Goal: Task Accomplishment & Management: Complete application form

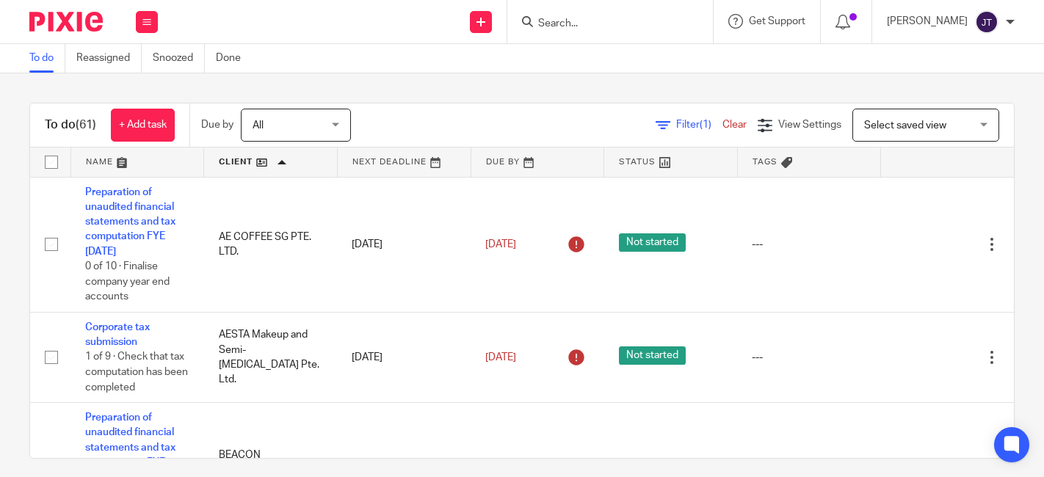
drag, startPoint x: 0, startPoint y: 0, endPoint x: 647, endPoint y: 15, distance: 646.7
click at [647, 15] on form at bounding box center [614, 21] width 156 height 18
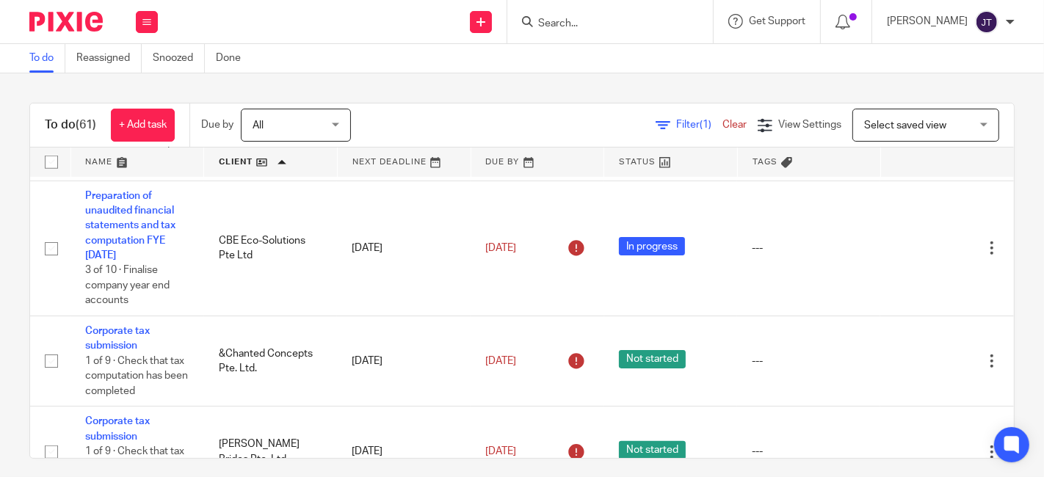
click at [578, 22] on input "Search" at bounding box center [602, 24] width 132 height 13
type input "gst"
click at [492, 23] on link at bounding box center [481, 22] width 22 height 22
click at [484, 83] on link "Create task" at bounding box center [505, 89] width 103 height 21
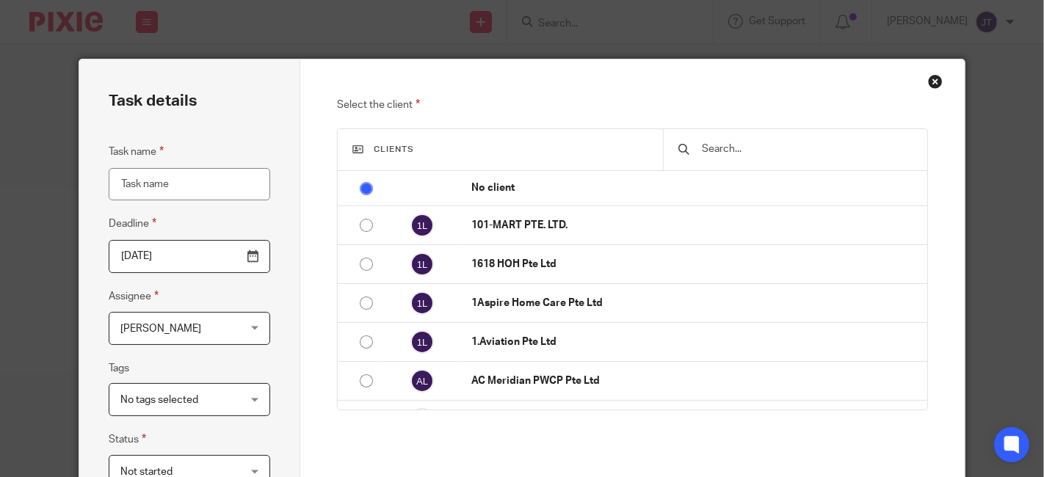
click at [180, 187] on input "Task name" at bounding box center [190, 184] width 162 height 33
type input "St"
click at [928, 76] on div "Close this dialog window" at bounding box center [935, 81] width 15 height 15
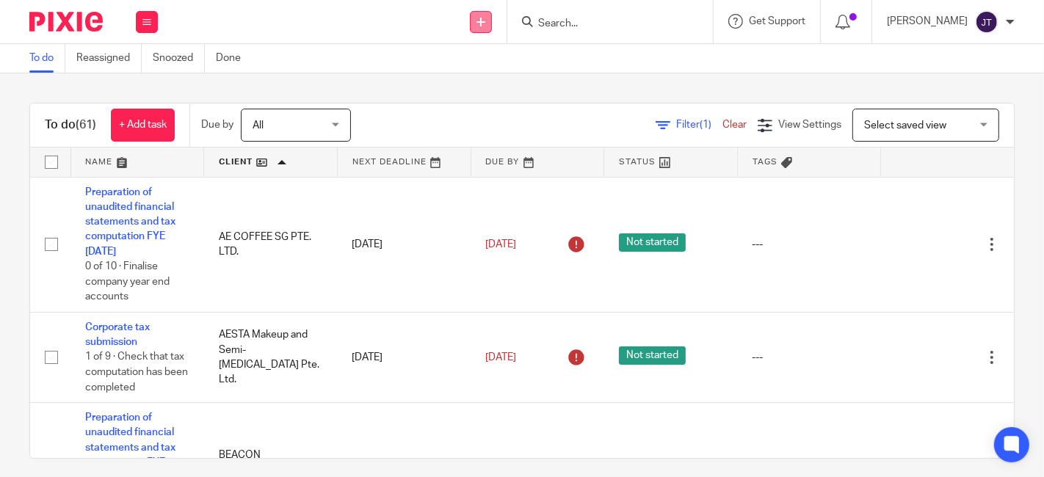
click at [492, 26] on link at bounding box center [481, 22] width 22 height 22
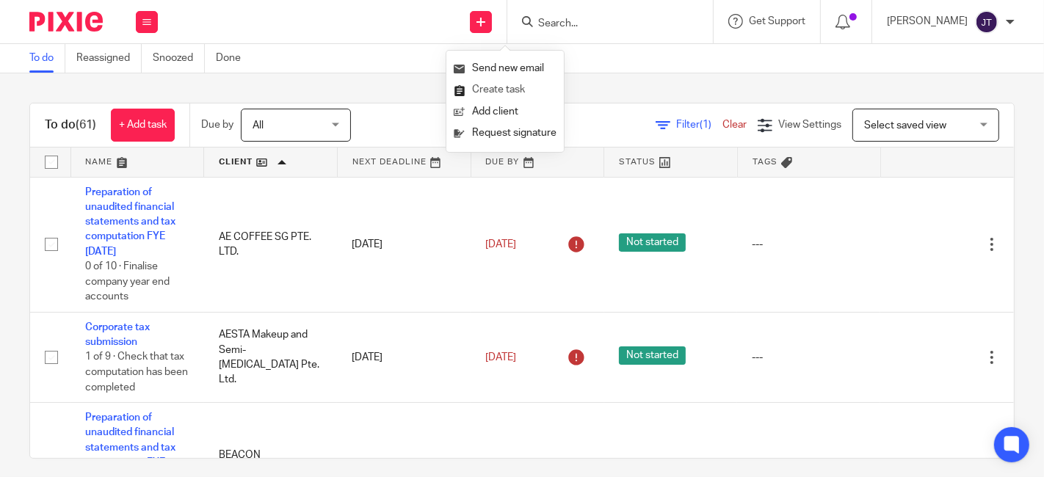
click at [503, 89] on link "Create task" at bounding box center [505, 89] width 103 height 21
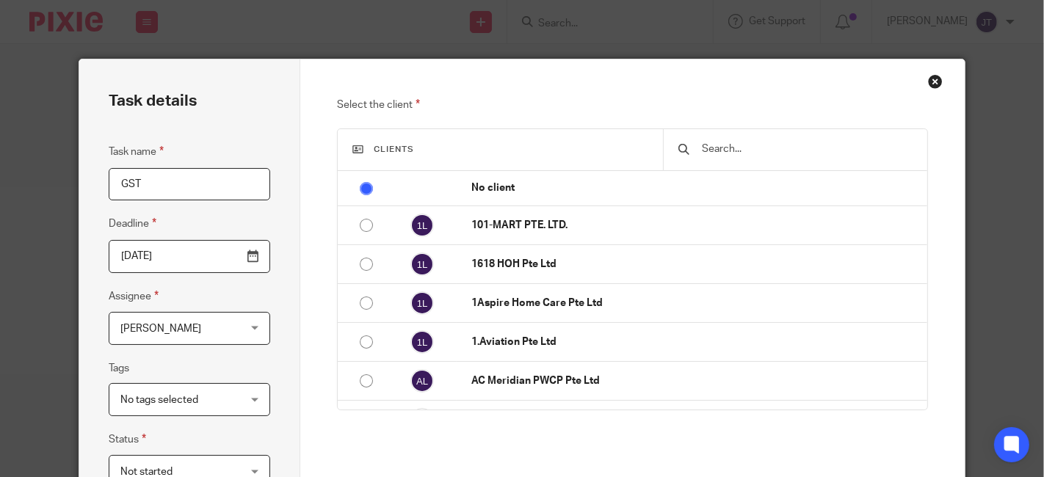
type input "GST"
click at [749, 149] on input "text" at bounding box center [806, 149] width 212 height 16
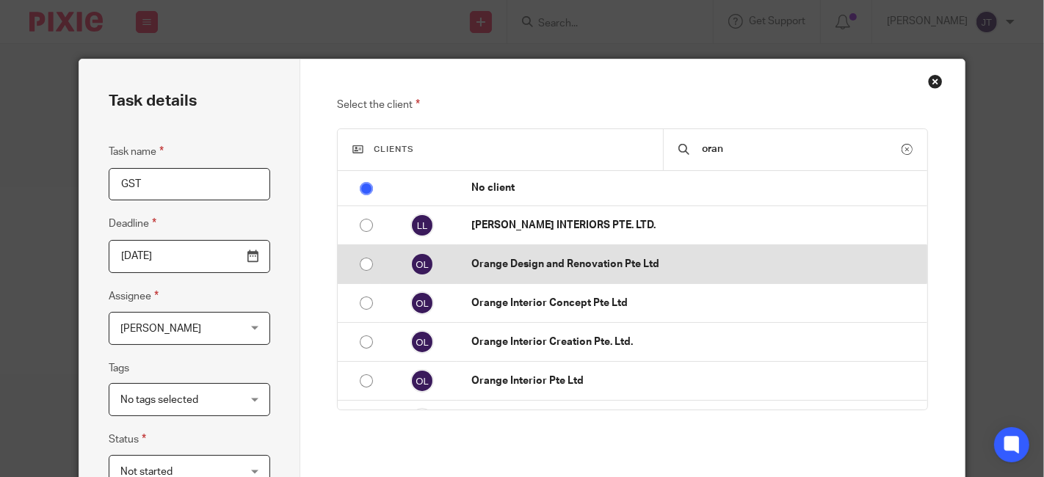
type input "oran"
click at [360, 265] on input "radio" at bounding box center [366, 264] width 28 height 28
radio input "false"
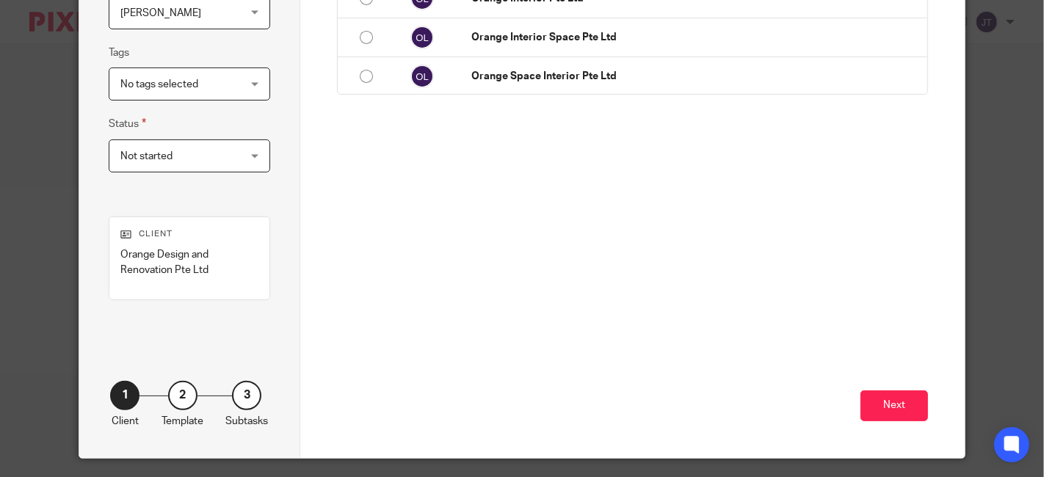
scroll to position [326, 0]
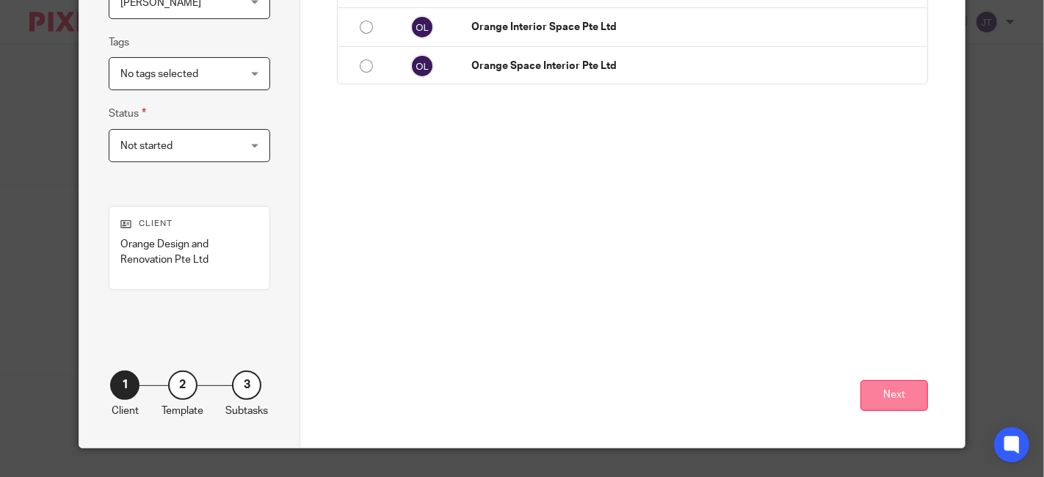
click at [877, 392] on button "Next" at bounding box center [894, 396] width 68 height 32
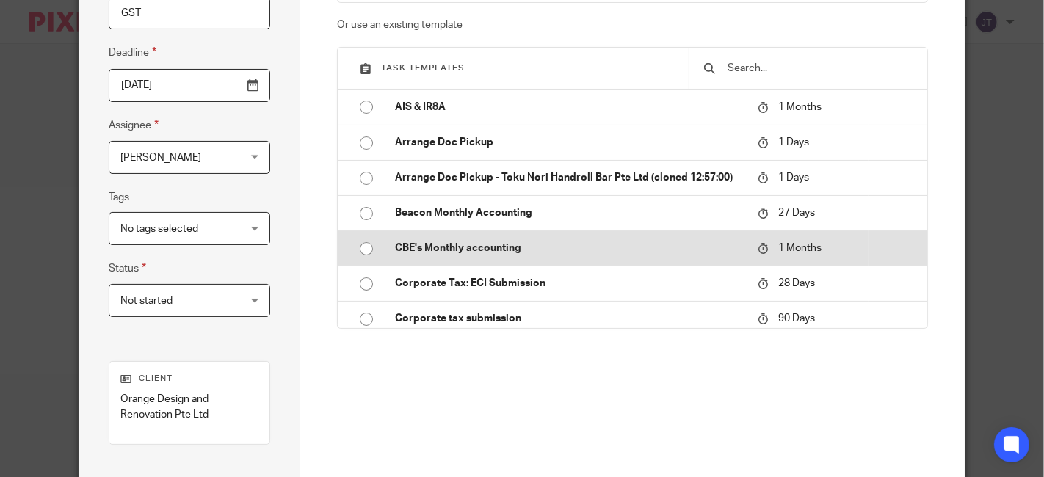
scroll to position [81, 0]
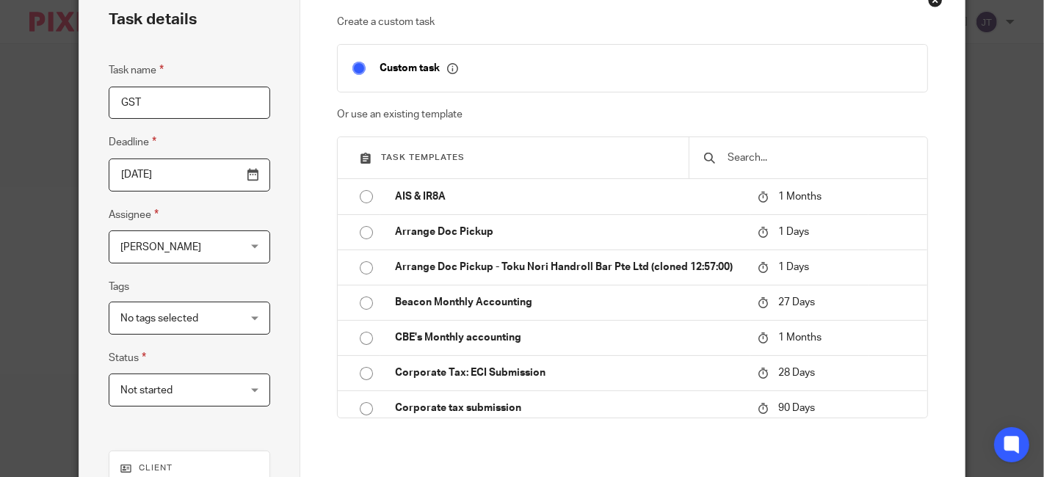
click at [759, 158] on input "text" at bounding box center [819, 158] width 187 height 16
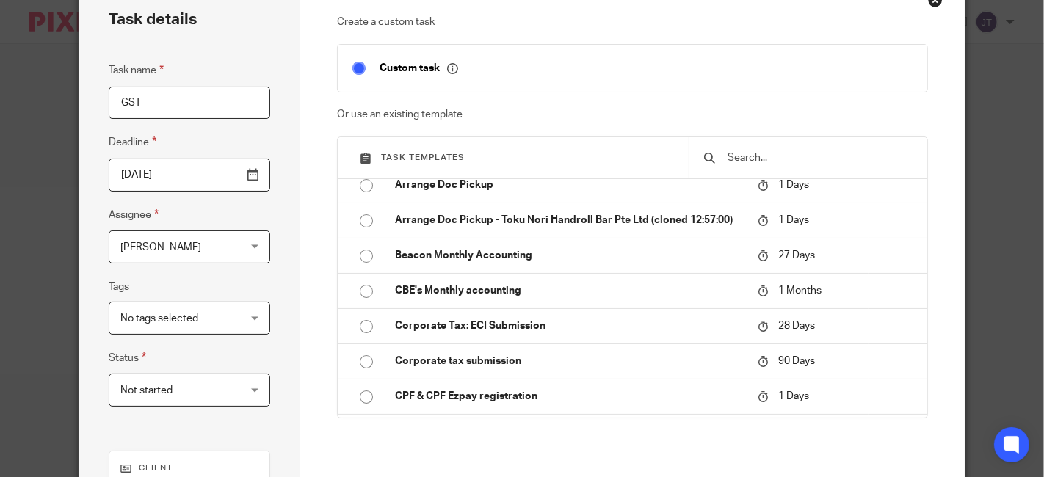
scroll to position [0, 0]
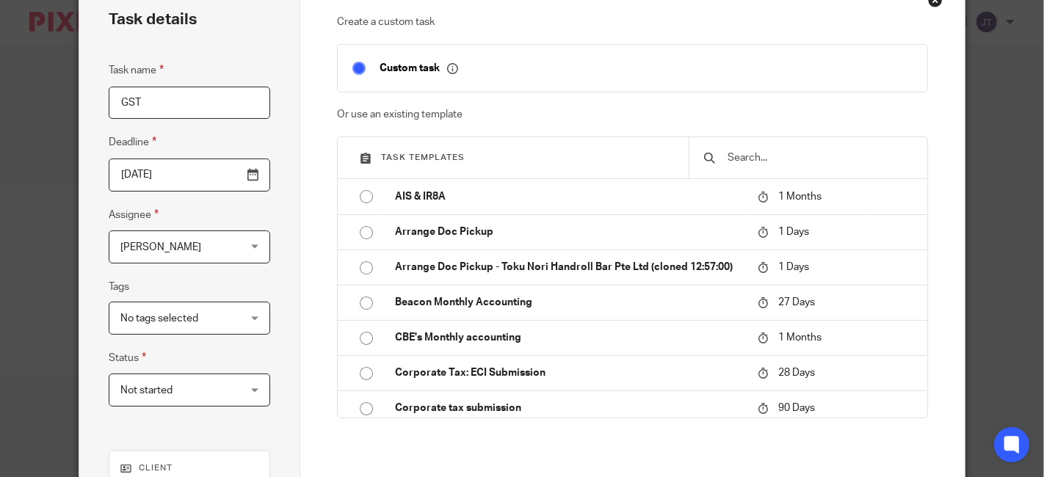
type input "o"
click at [787, 156] on input "text" at bounding box center [819, 158] width 187 height 16
click at [803, 154] on input "text" at bounding box center [819, 158] width 187 height 16
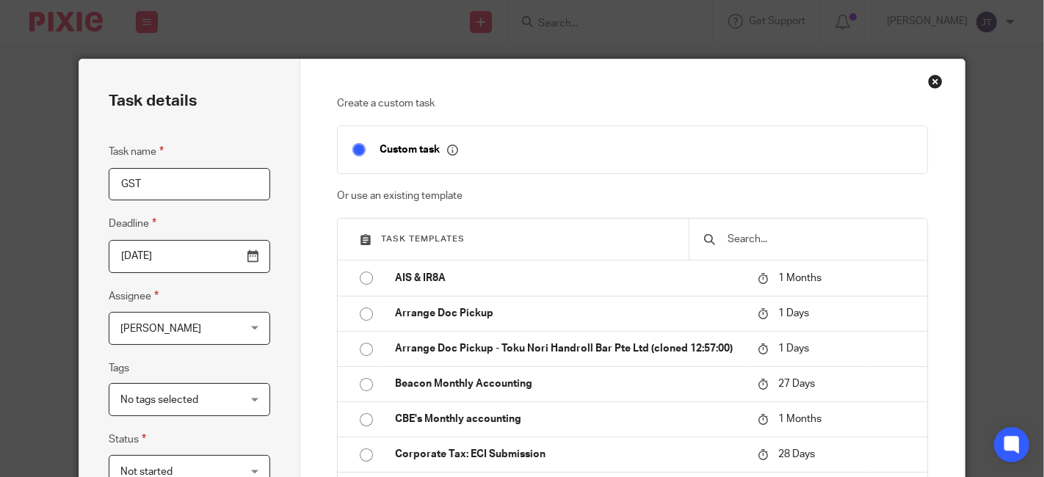
click at [928, 82] on div "Close this dialog window" at bounding box center [935, 81] width 15 height 15
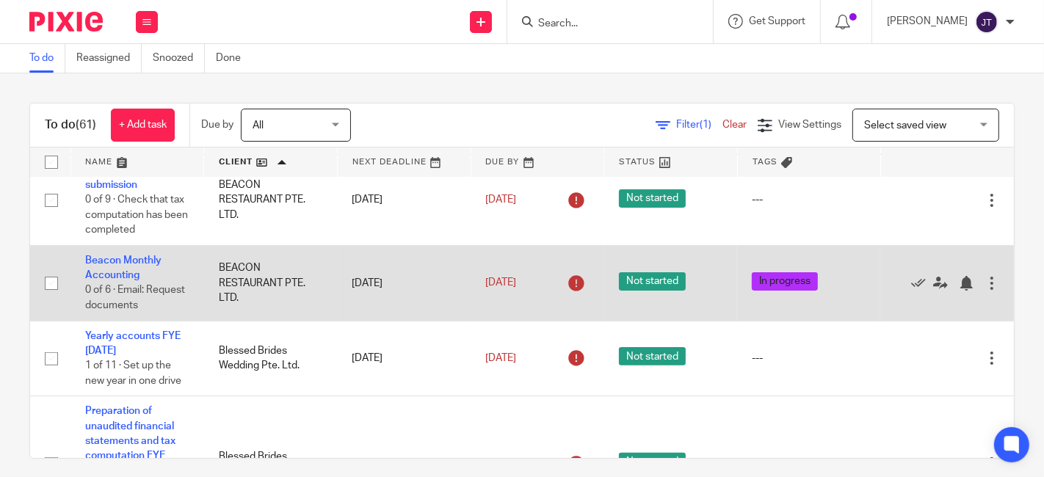
scroll to position [407, 0]
